Goal: Information Seeking & Learning: Learn about a topic

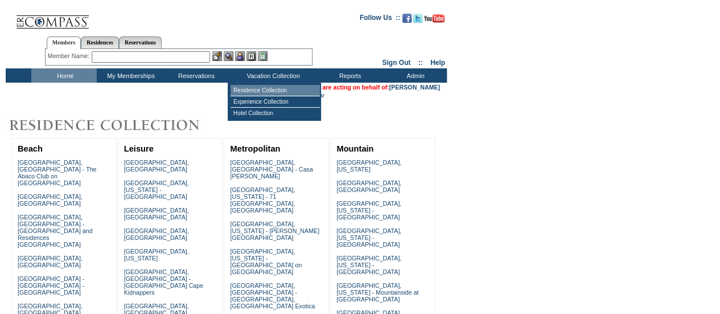
click at [285, 88] on td "Residence Collection" at bounding box center [275, 90] width 89 height 11
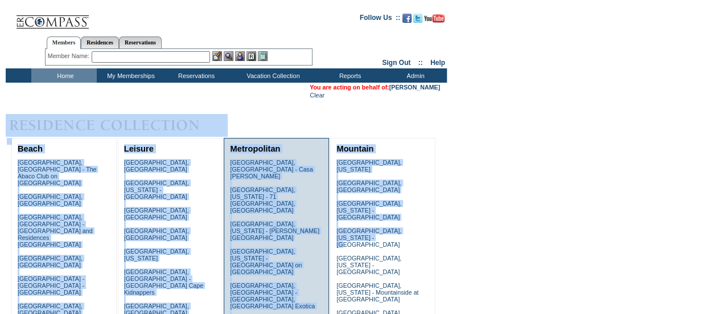
drag, startPoint x: 0, startPoint y: 0, endPoint x: 505, endPoint y: 248, distance: 562.9
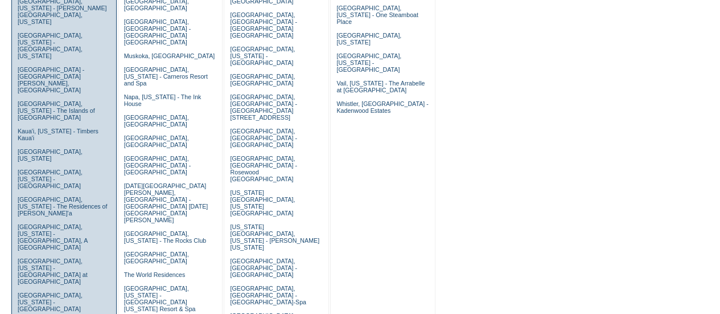
scroll to position [330, 0]
